Goal: Find contact information: Find contact information

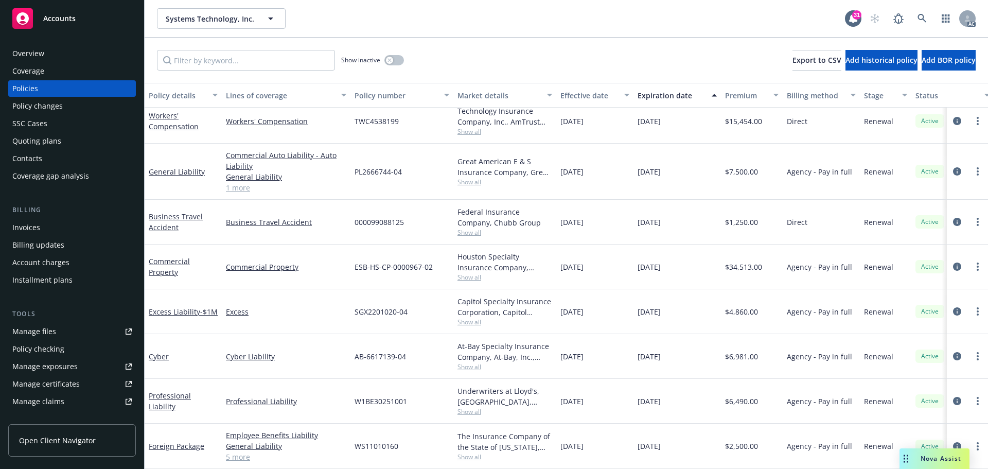
scroll to position [102, 157]
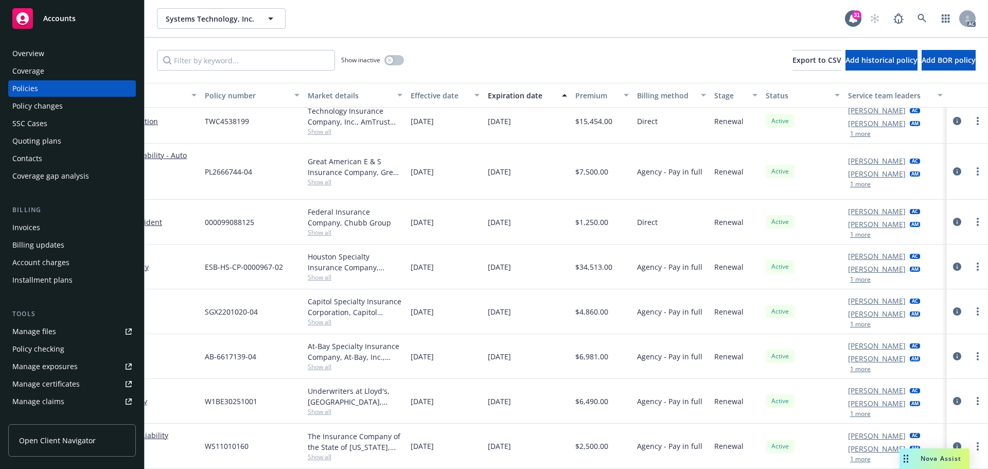
click at [854, 181] on button "1 more" at bounding box center [860, 184] width 21 height 6
click at [850, 129] on button "1 more" at bounding box center [860, 132] width 21 height 6
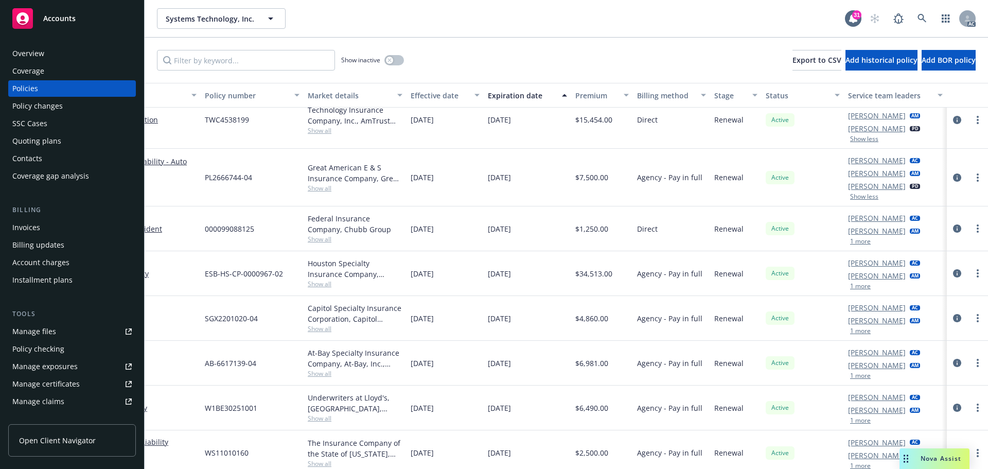
scroll to position [202, 0]
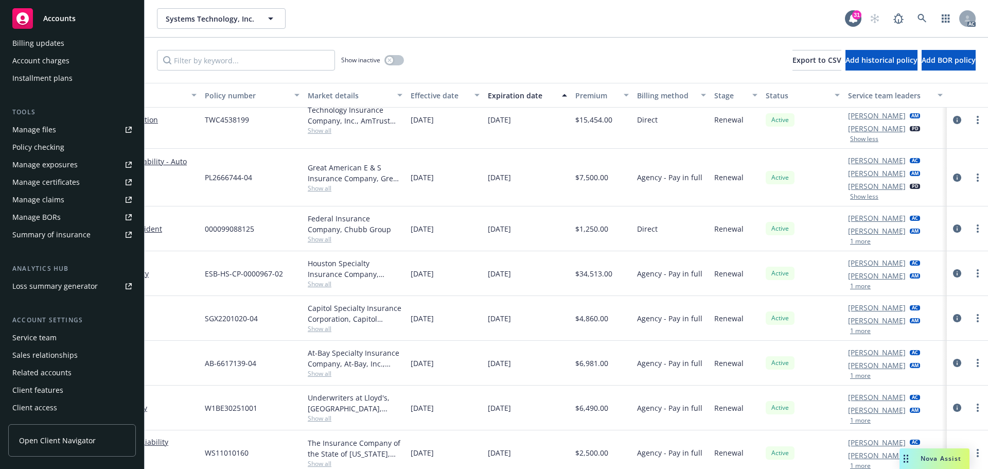
click at [54, 342] on div "Service team" at bounding box center [34, 337] width 44 height 16
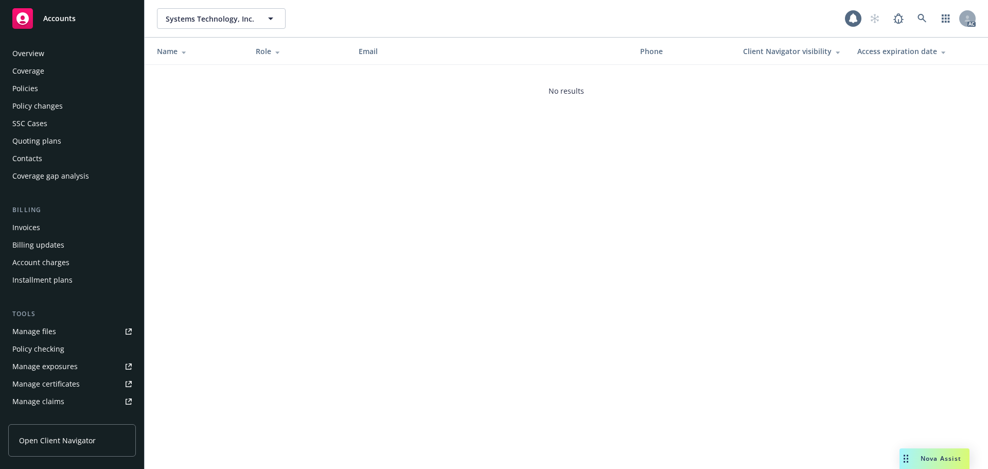
scroll to position [202, 0]
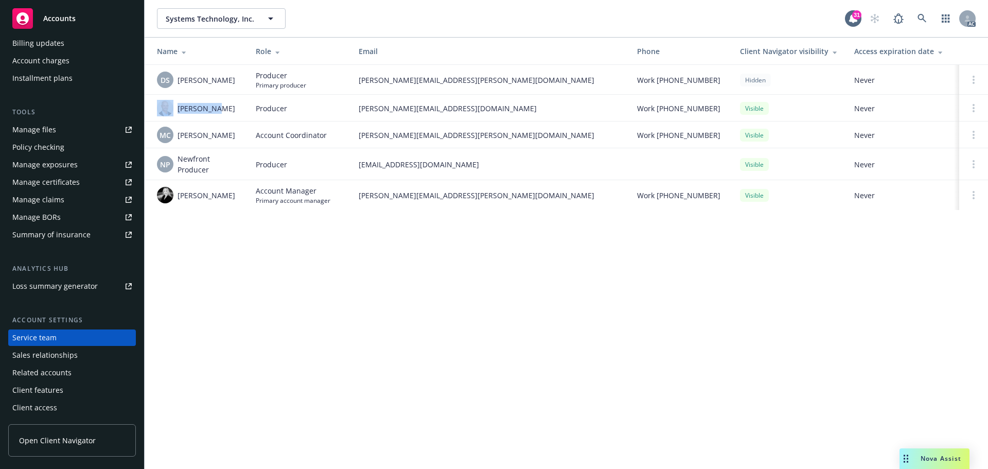
drag, startPoint x: 216, startPoint y: 110, endPoint x: 175, endPoint y: 110, distance: 40.7
click at [175, 110] on div "Jeff Chenu" at bounding box center [198, 108] width 82 height 16
copy div "Jeff Chenu"
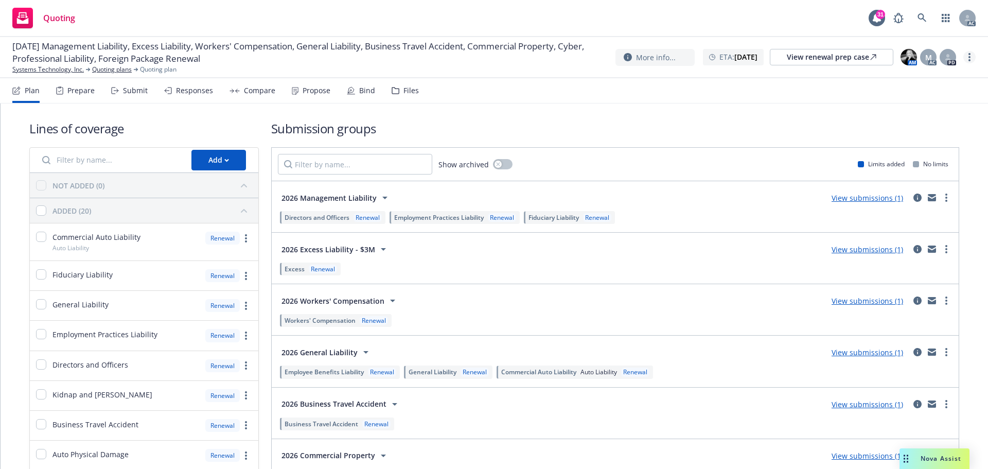
click at [972, 58] on link "more" at bounding box center [969, 57] width 12 height 12
click at [921, 80] on link "Copy logging email" at bounding box center [917, 78] width 115 height 21
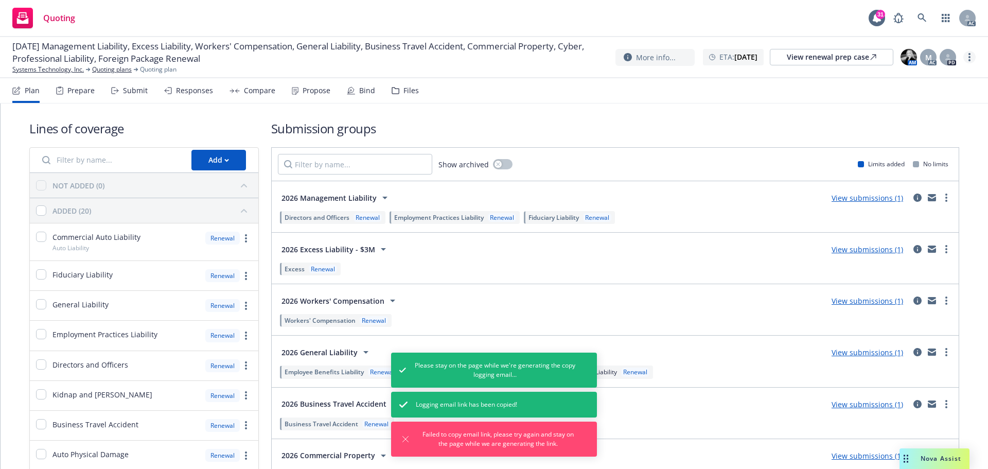
click at [971, 63] on link "more" at bounding box center [969, 57] width 12 height 12
drag, startPoint x: 930, startPoint y: 79, endPoint x: 911, endPoint y: 72, distance: 20.4
click at [930, 79] on link "Copy logging email" at bounding box center [917, 78] width 115 height 21
